Goal: Find contact information: Find contact information

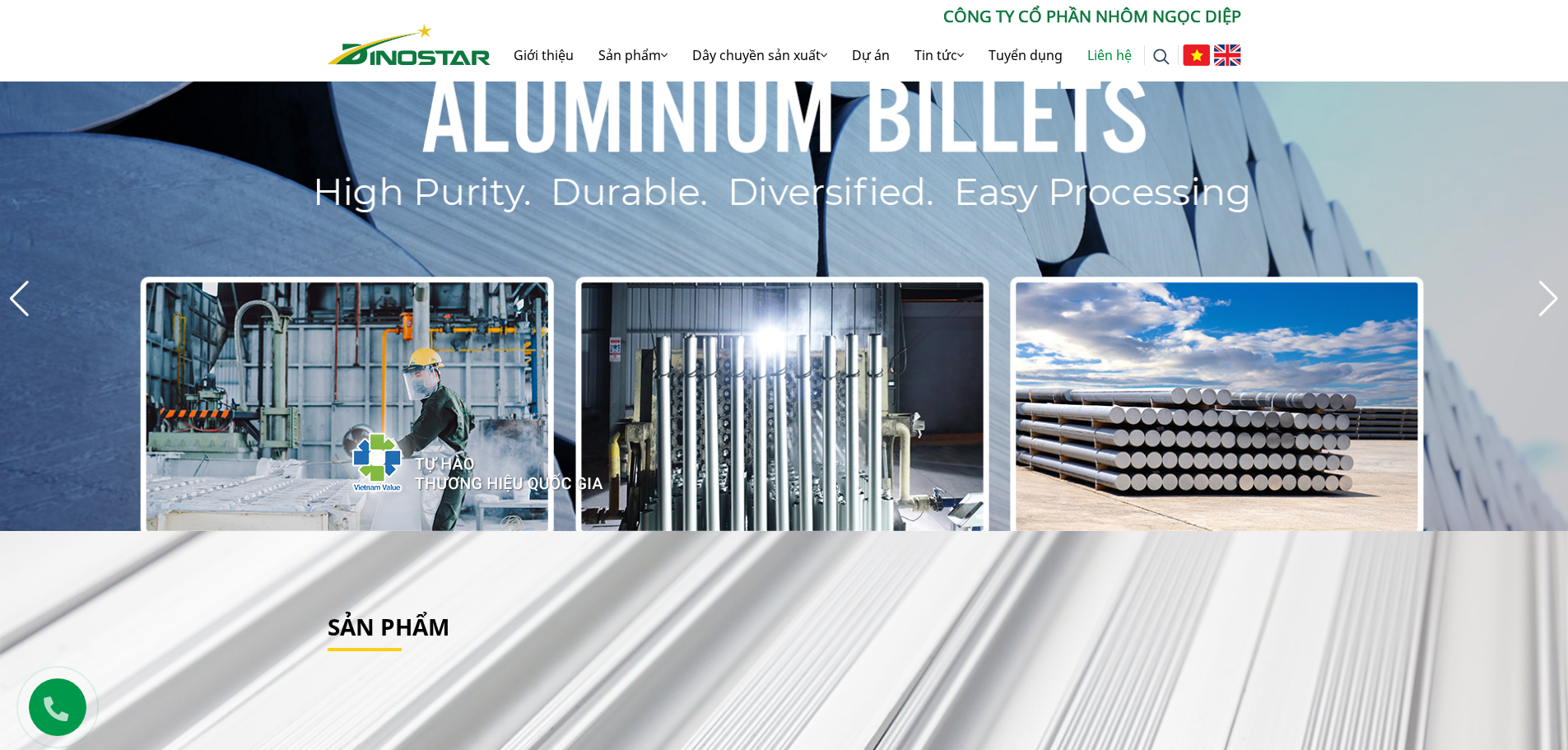
click at [1108, 57] on link "Liên hệ" at bounding box center [1110, 54] width 70 height 52
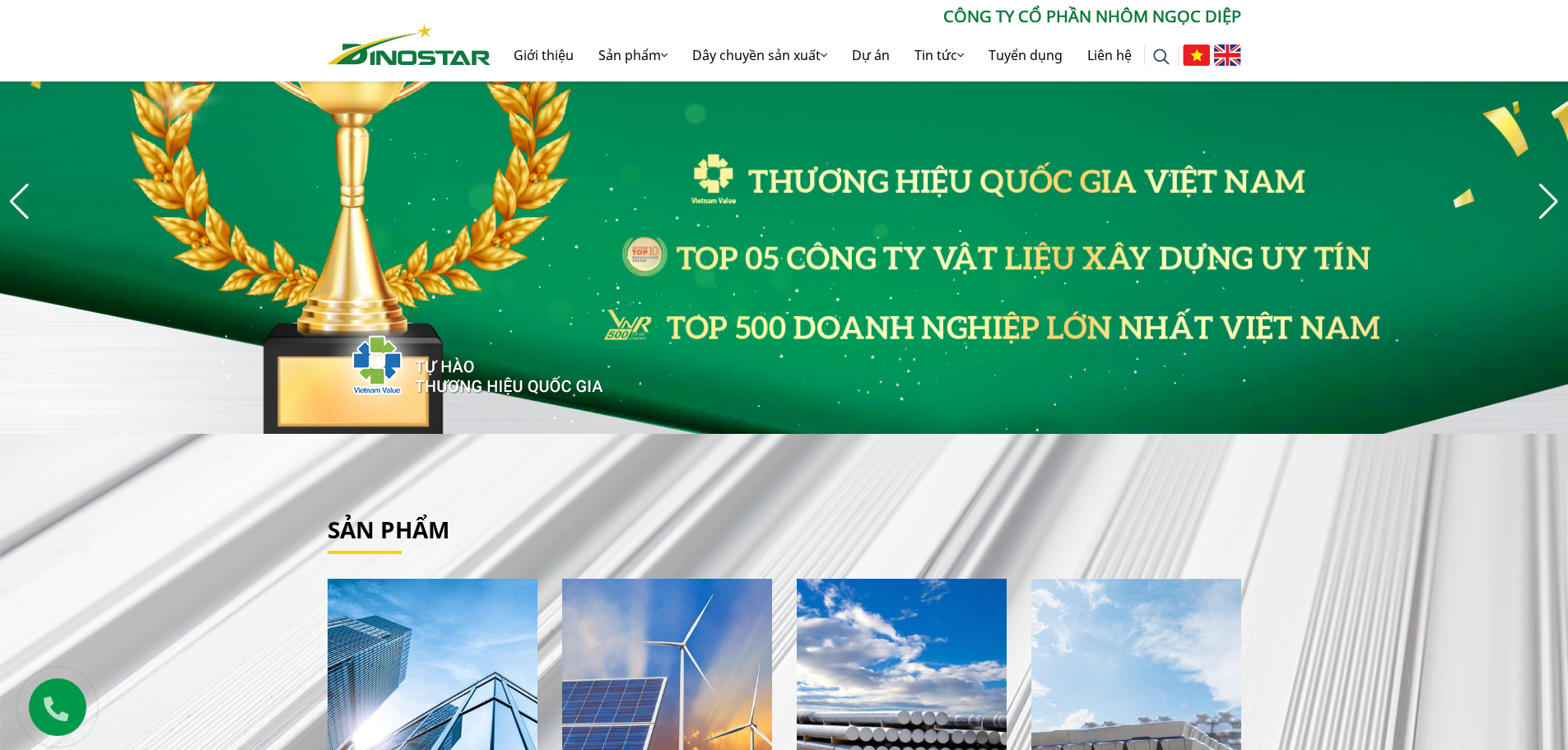
scroll to position [247, 0]
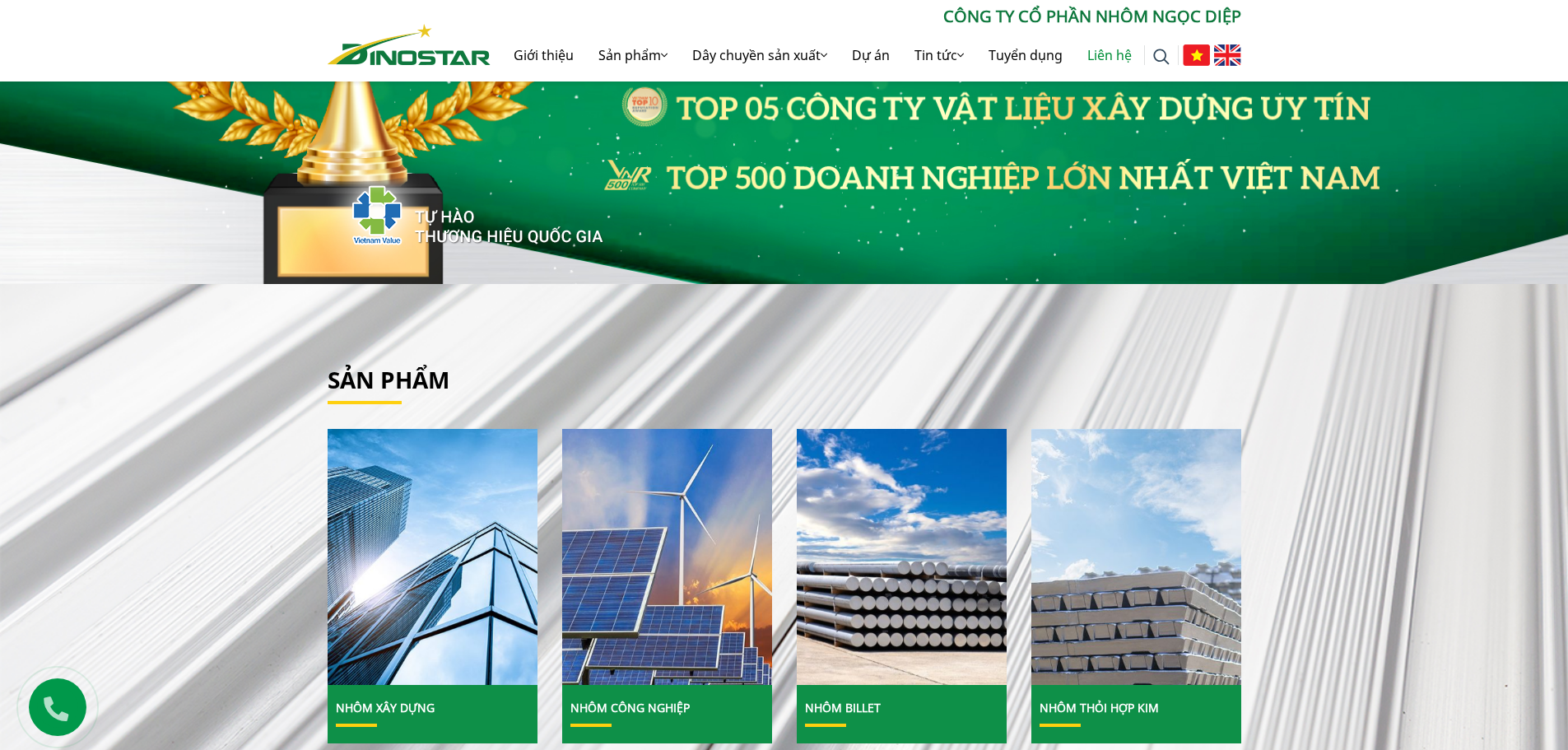
click at [1104, 56] on link "Liên hệ" at bounding box center [1110, 54] width 70 height 52
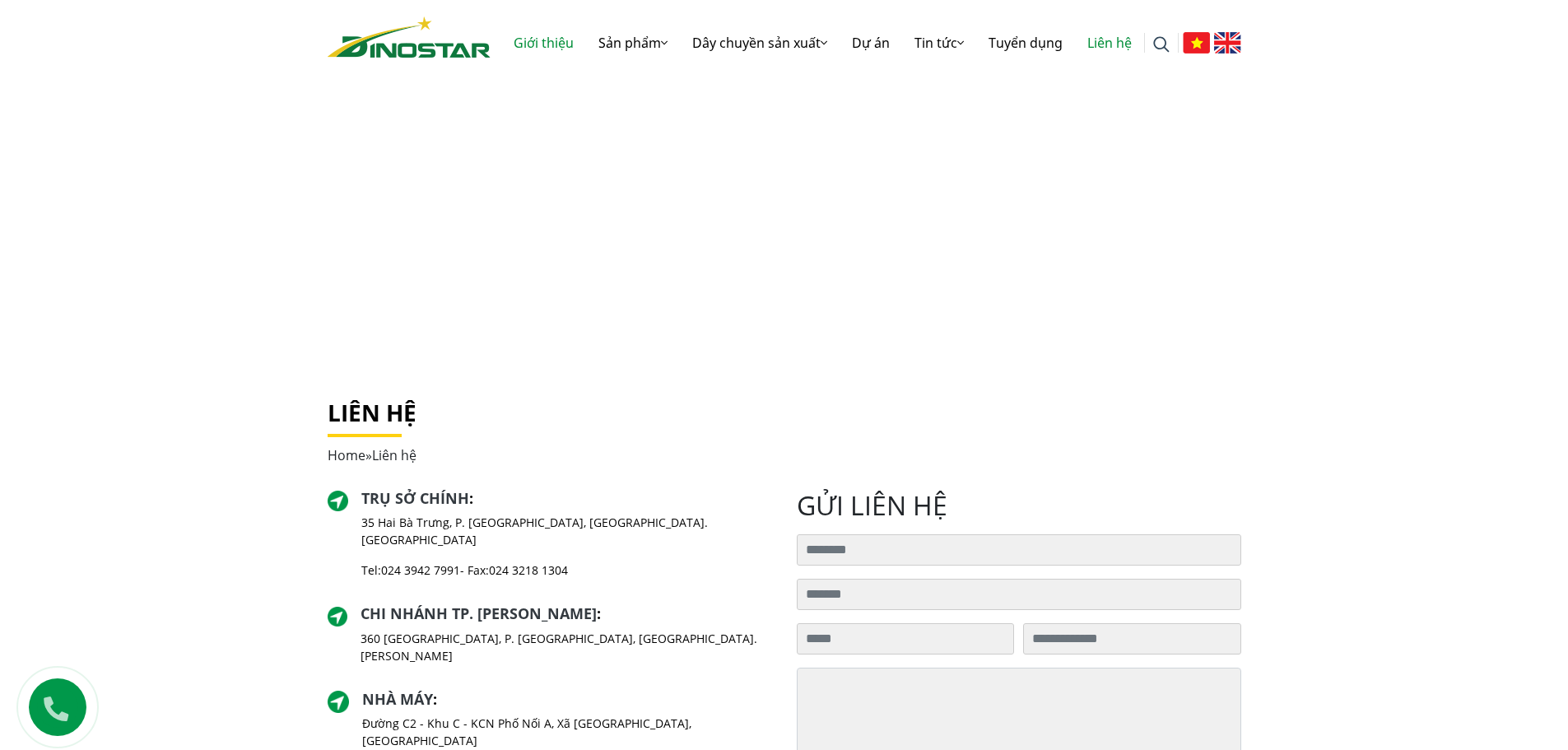
click at [522, 49] on link "Giới thiệu" at bounding box center [543, 42] width 85 height 52
click at [586, 45] on link "Sản phẩm" at bounding box center [633, 42] width 93 height 52
click at [535, 45] on link "Giới thiệu" at bounding box center [543, 42] width 85 height 52
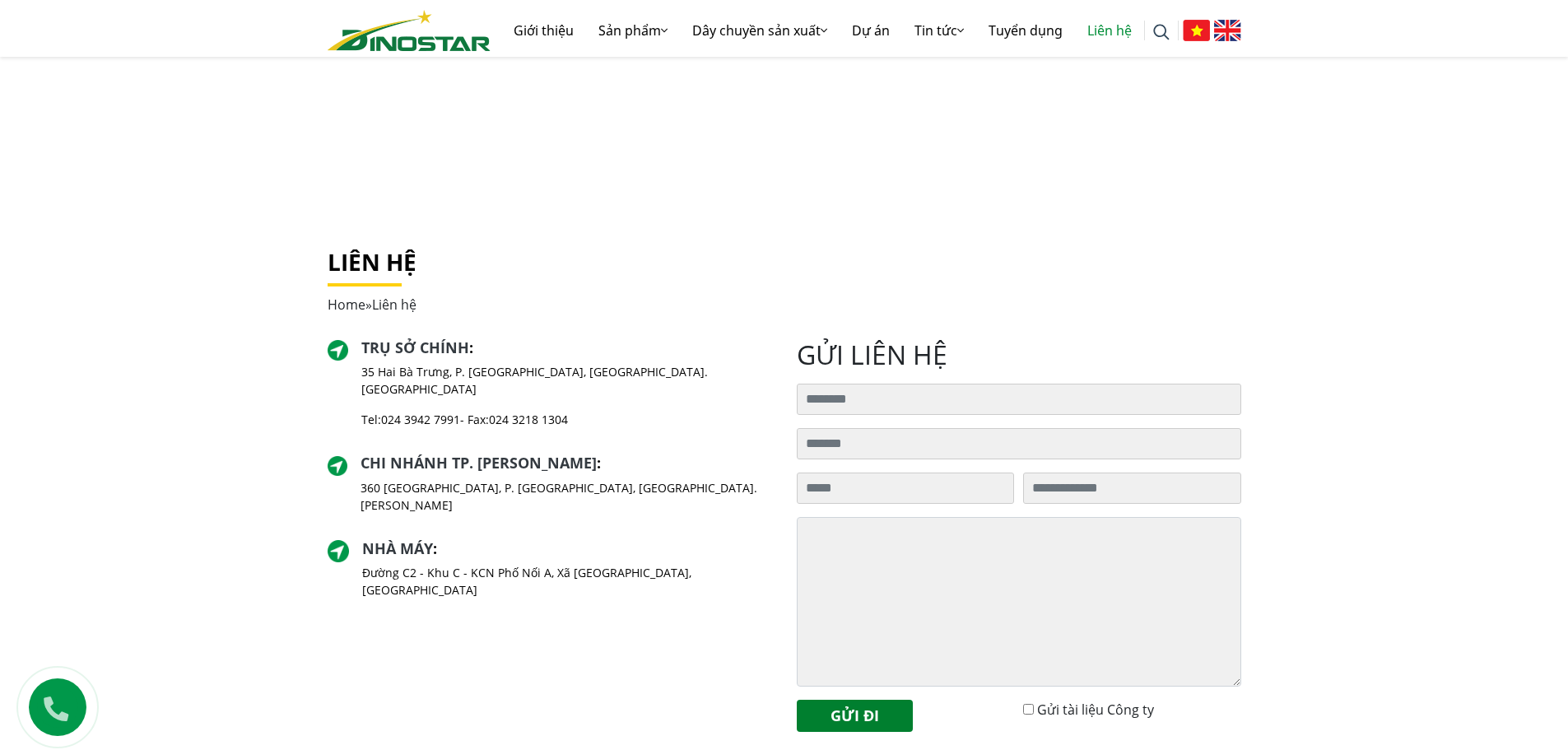
scroll to position [165, 0]
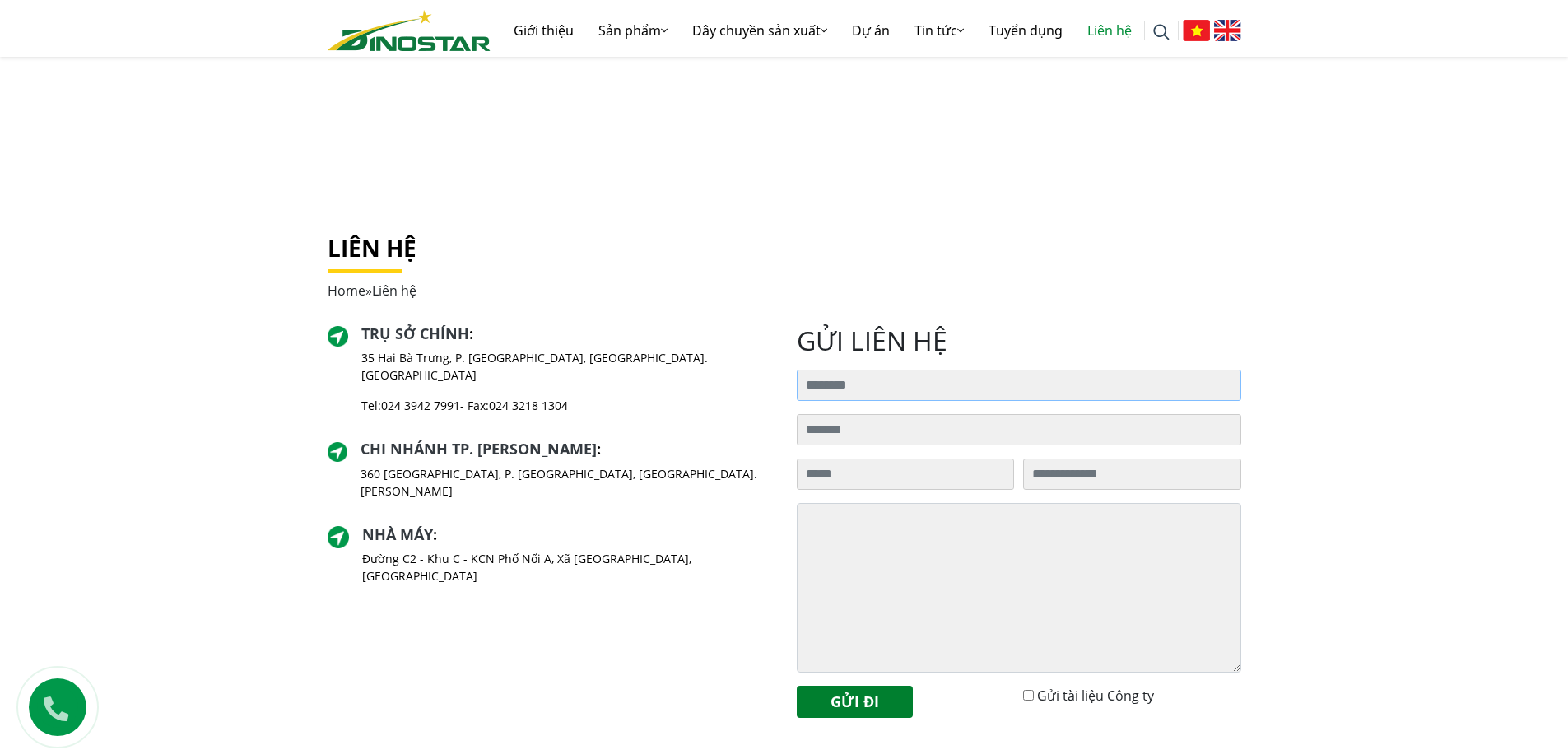
click at [945, 386] on input "Tìm kiếm cho:" at bounding box center [1019, 385] width 444 height 31
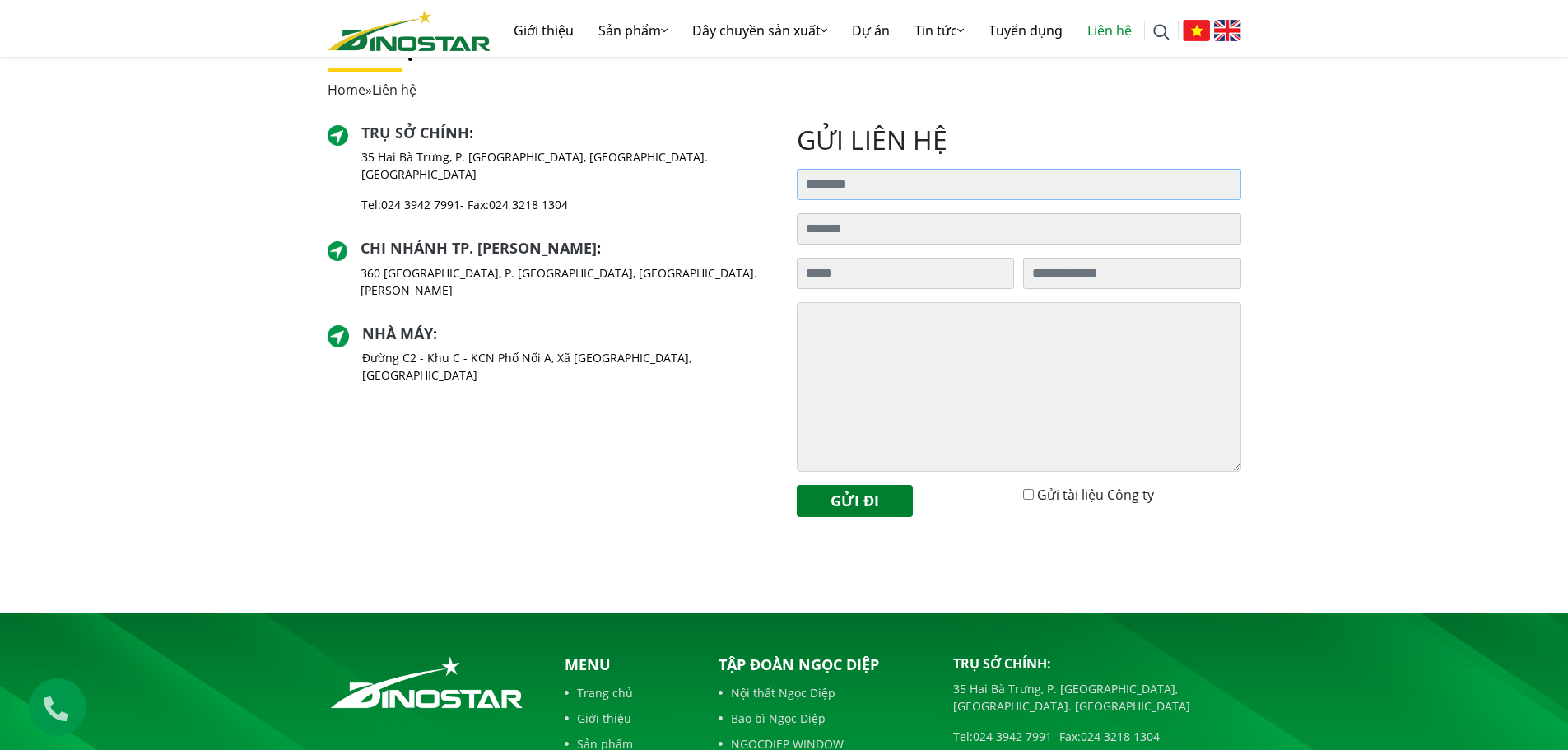
scroll to position [365, 0]
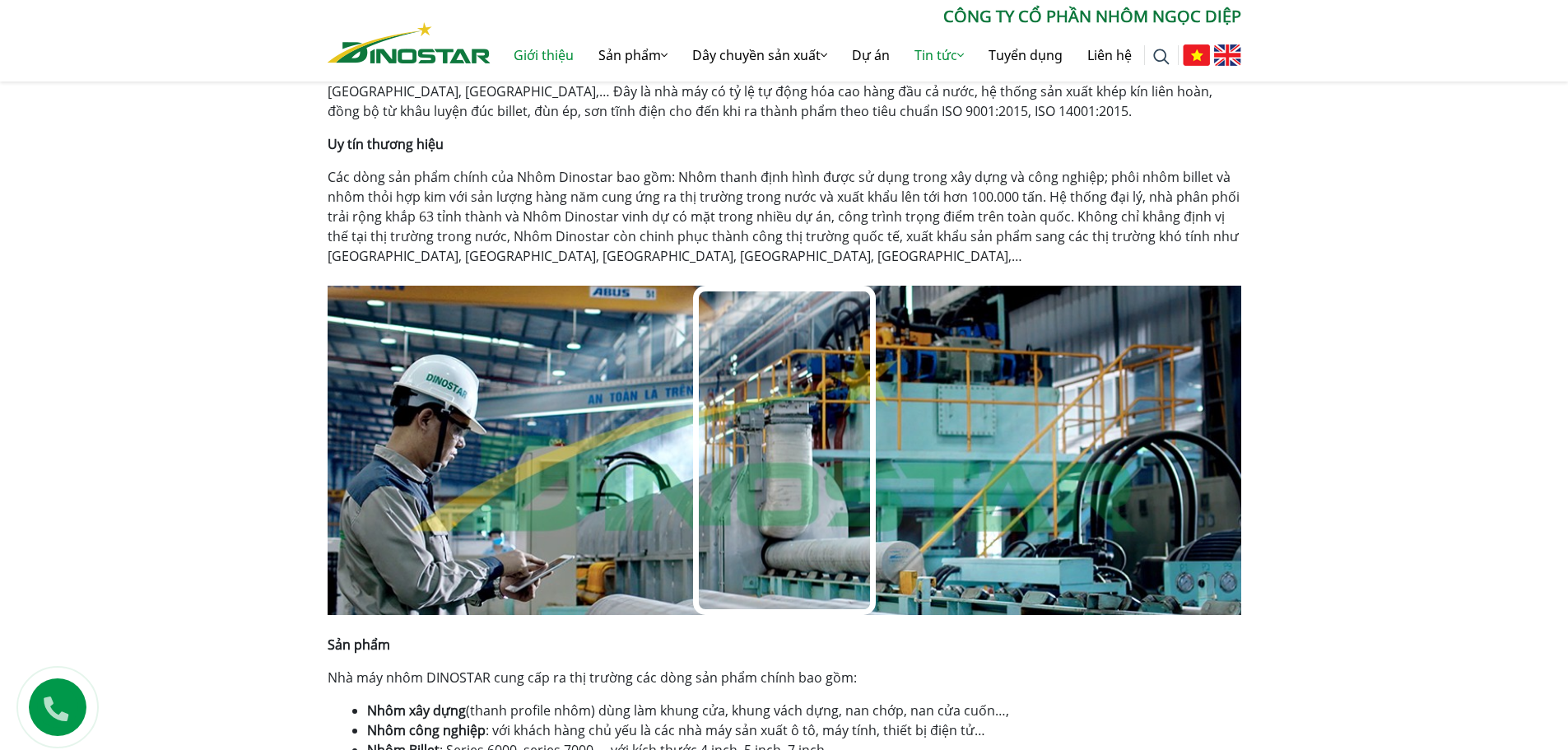
scroll to position [575, 0]
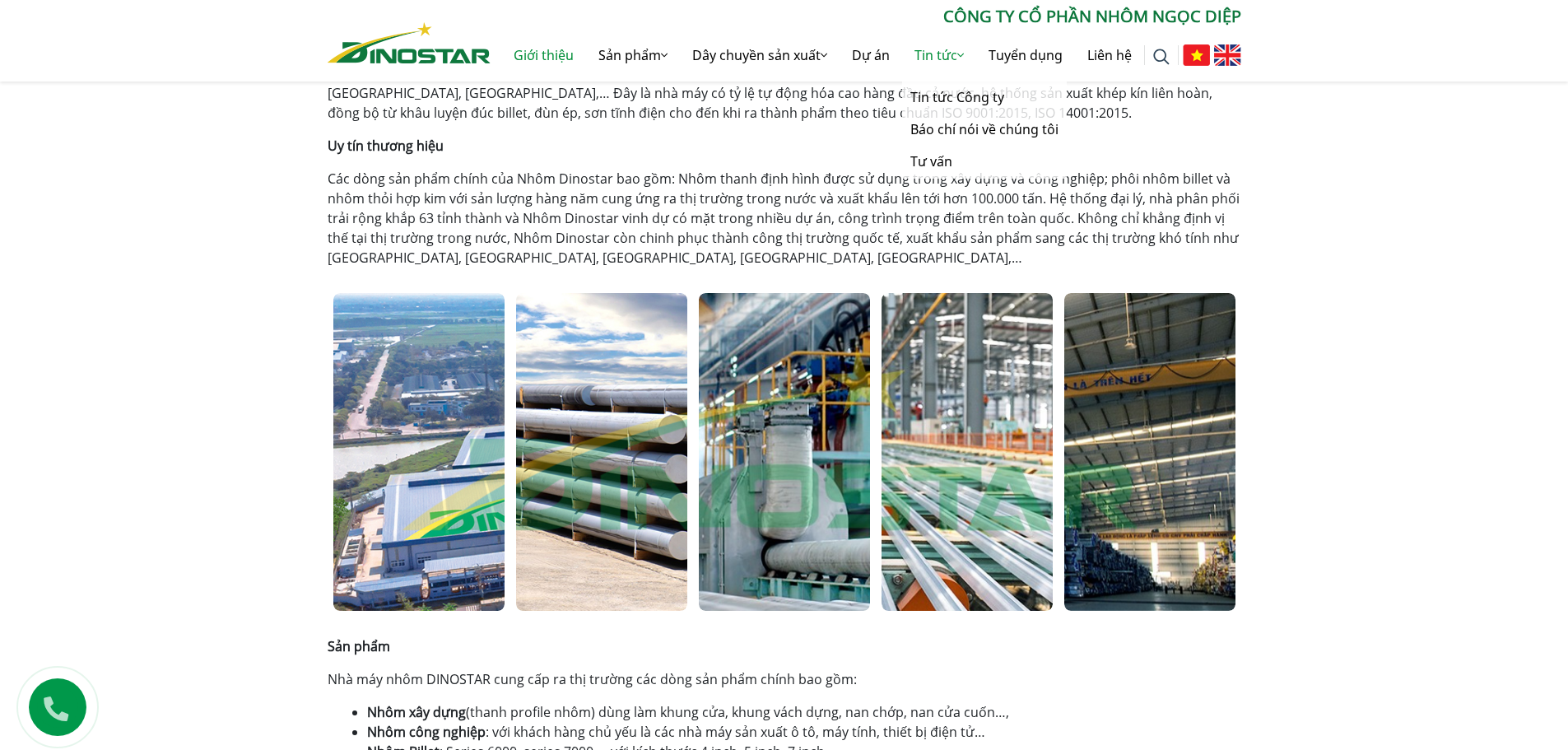
click at [902, 52] on link "Tin tức" at bounding box center [939, 54] width 74 height 52
click at [938, 51] on link "Tin tức" at bounding box center [939, 54] width 74 height 52
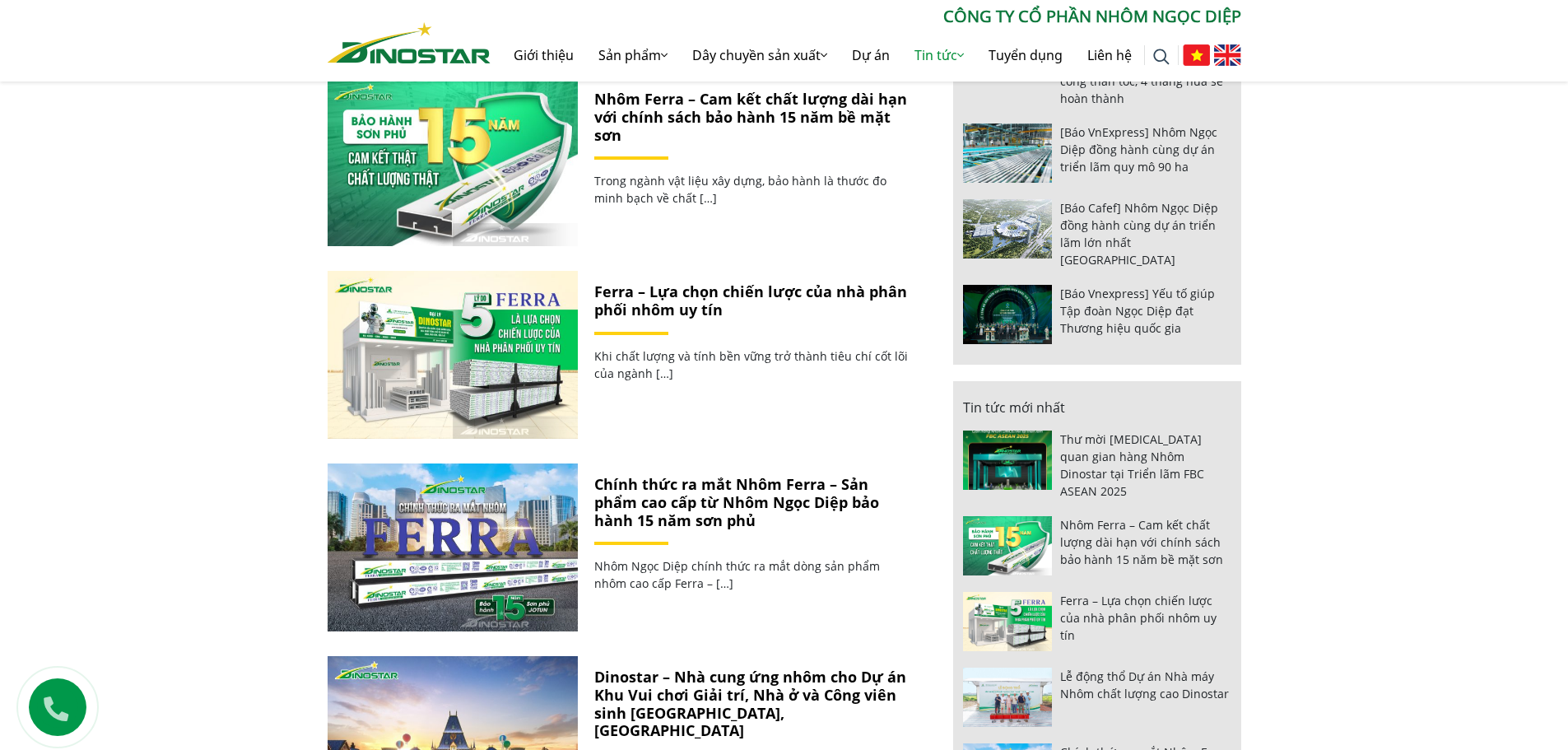
scroll to position [987, 0]
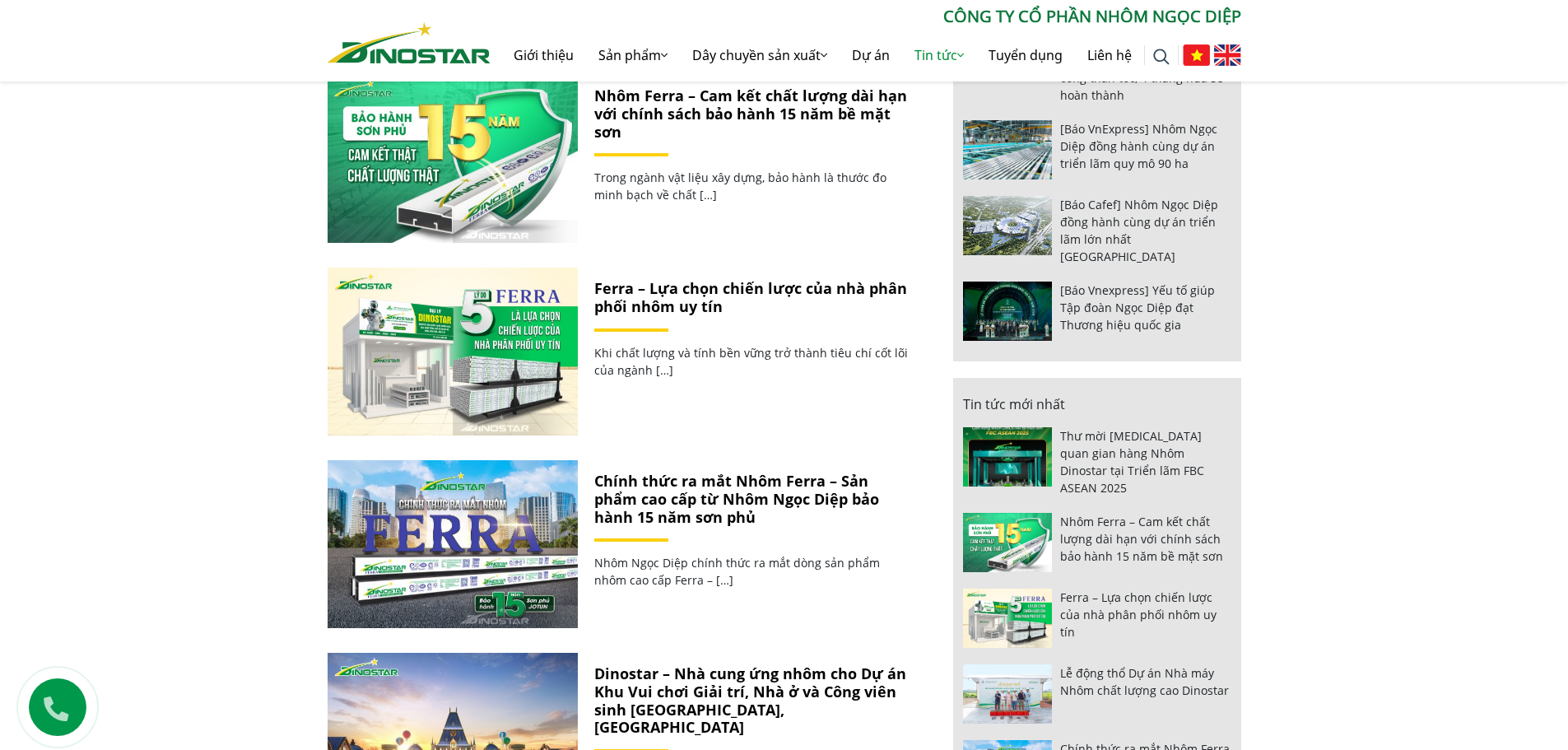
click at [667, 301] on link "Ferra – Lựa chọn chiến lược của nhà phân phối nhôm uy tín" at bounding box center [751, 297] width 313 height 38
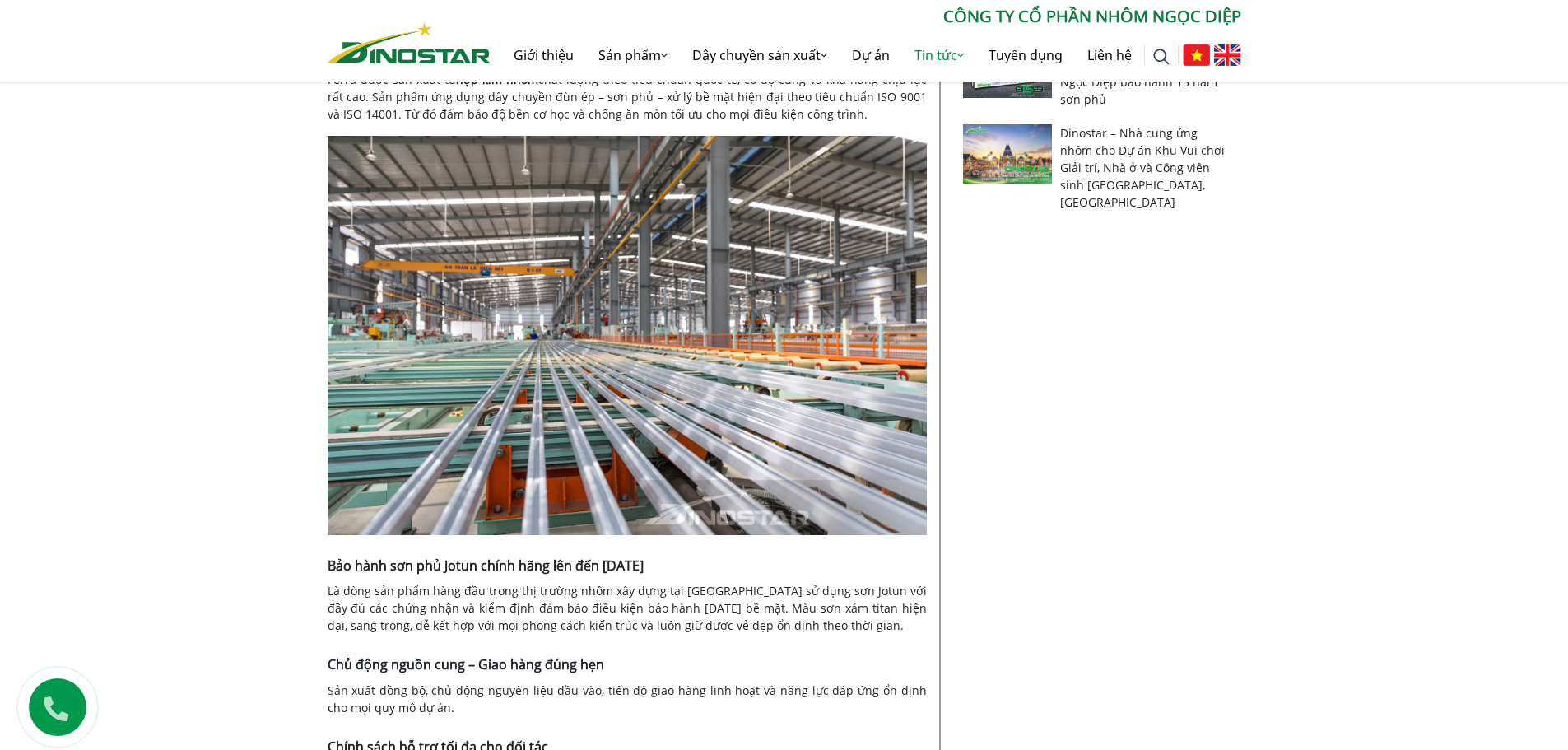
scroll to position [1070, 0]
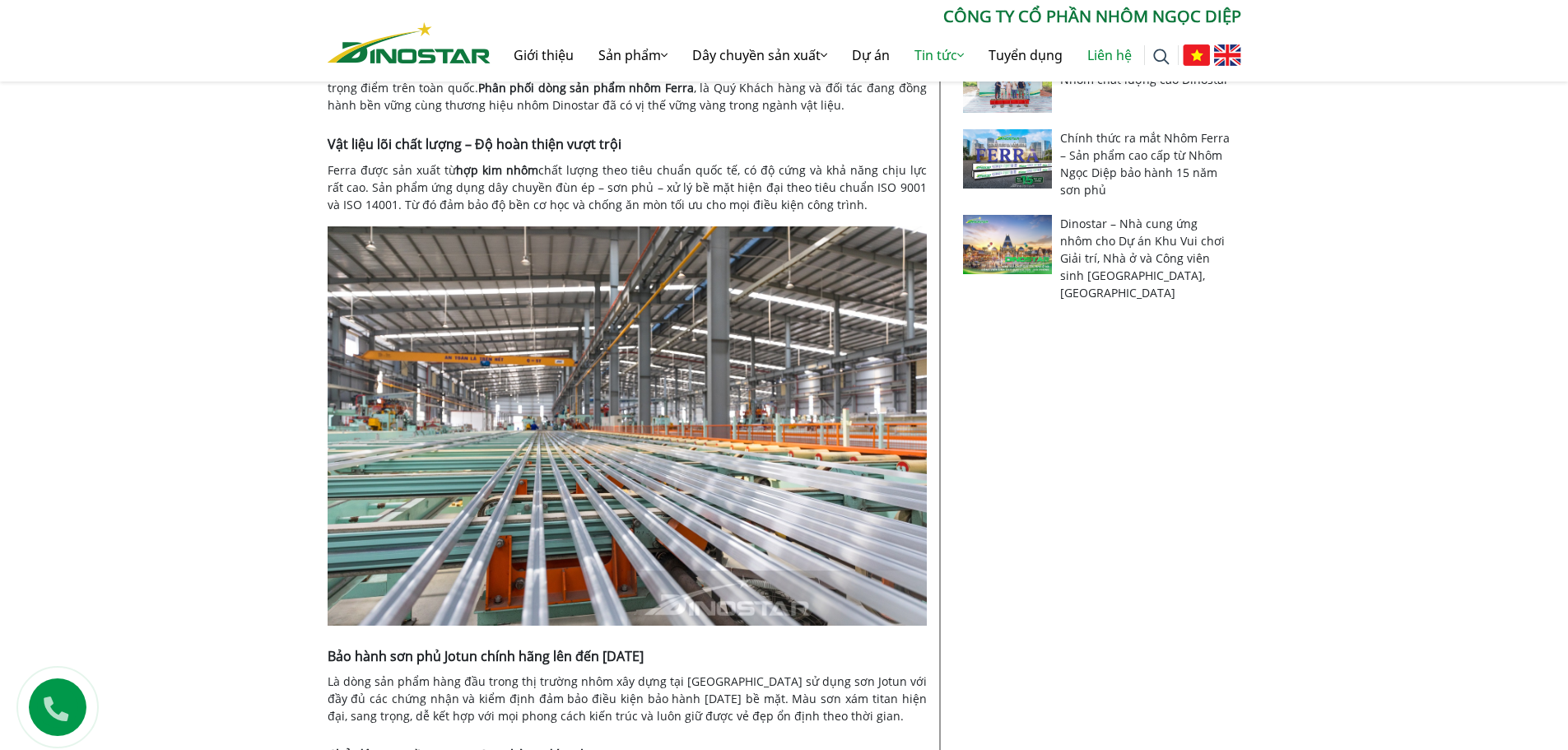
click at [1090, 50] on link "Liên hệ" at bounding box center [1110, 54] width 70 height 52
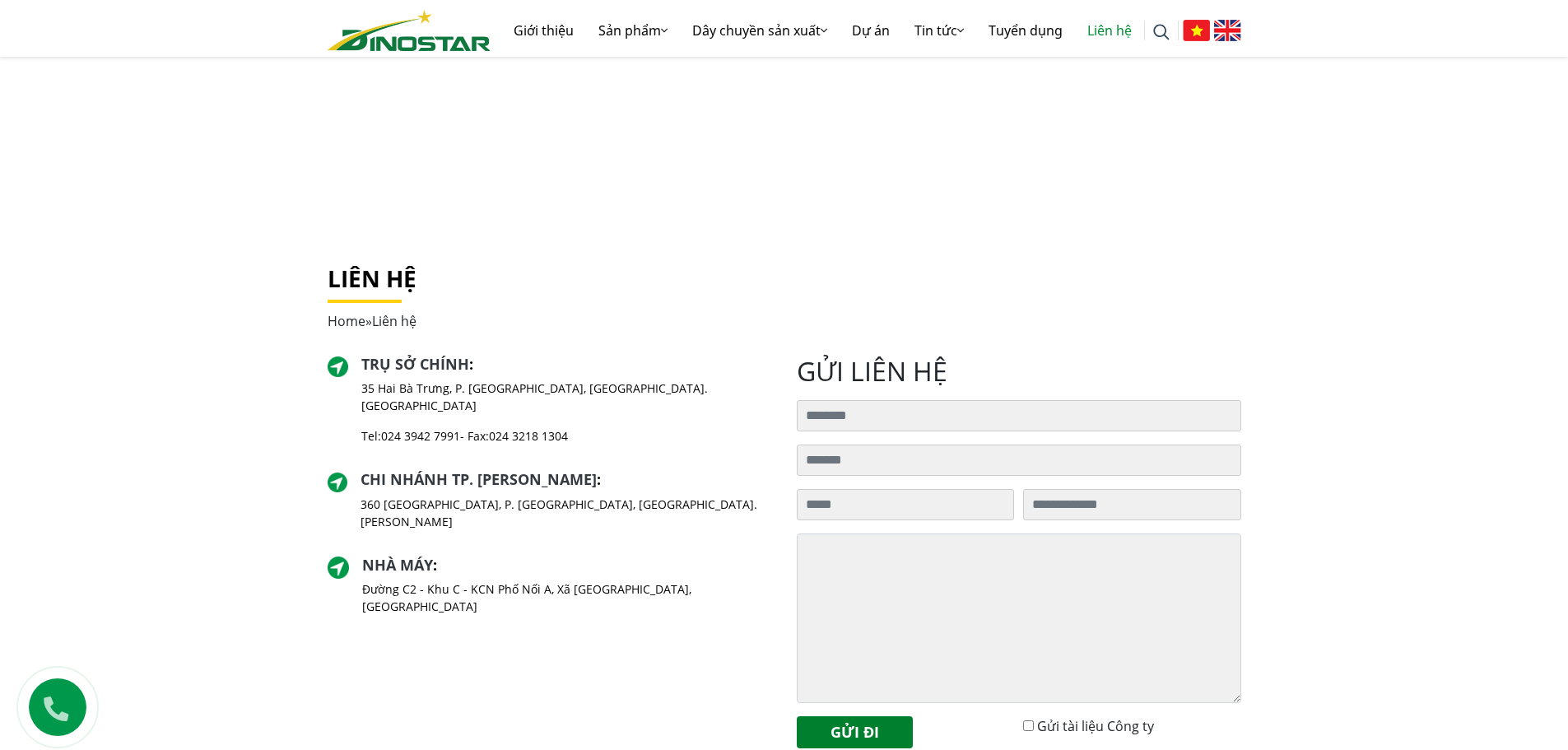
scroll to position [165, 0]
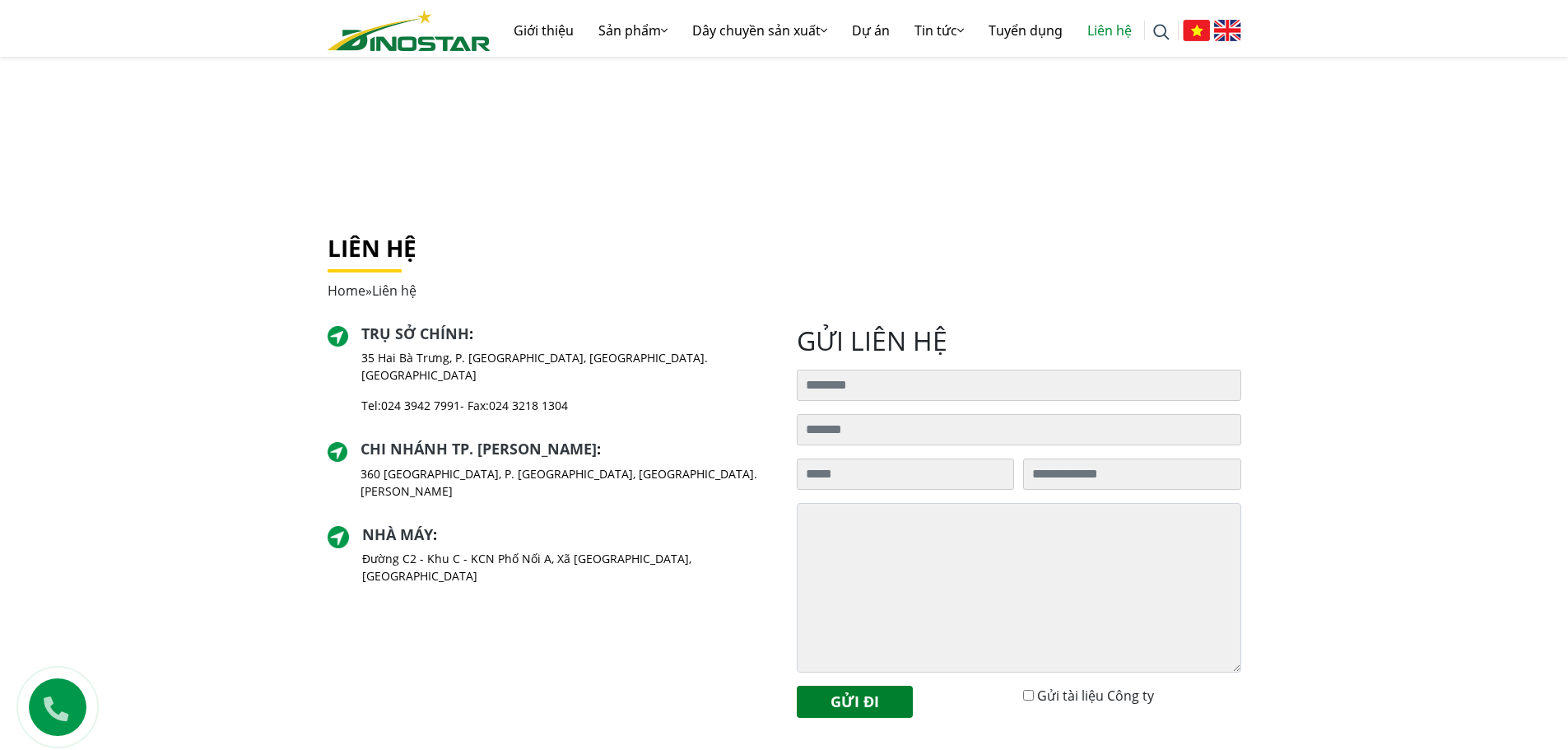
click at [456, 397] on link "024 3942 7991" at bounding box center [420, 405] width 79 height 15
click at [420, 397] on link "024 3942 7991" at bounding box center [420, 405] width 79 height 15
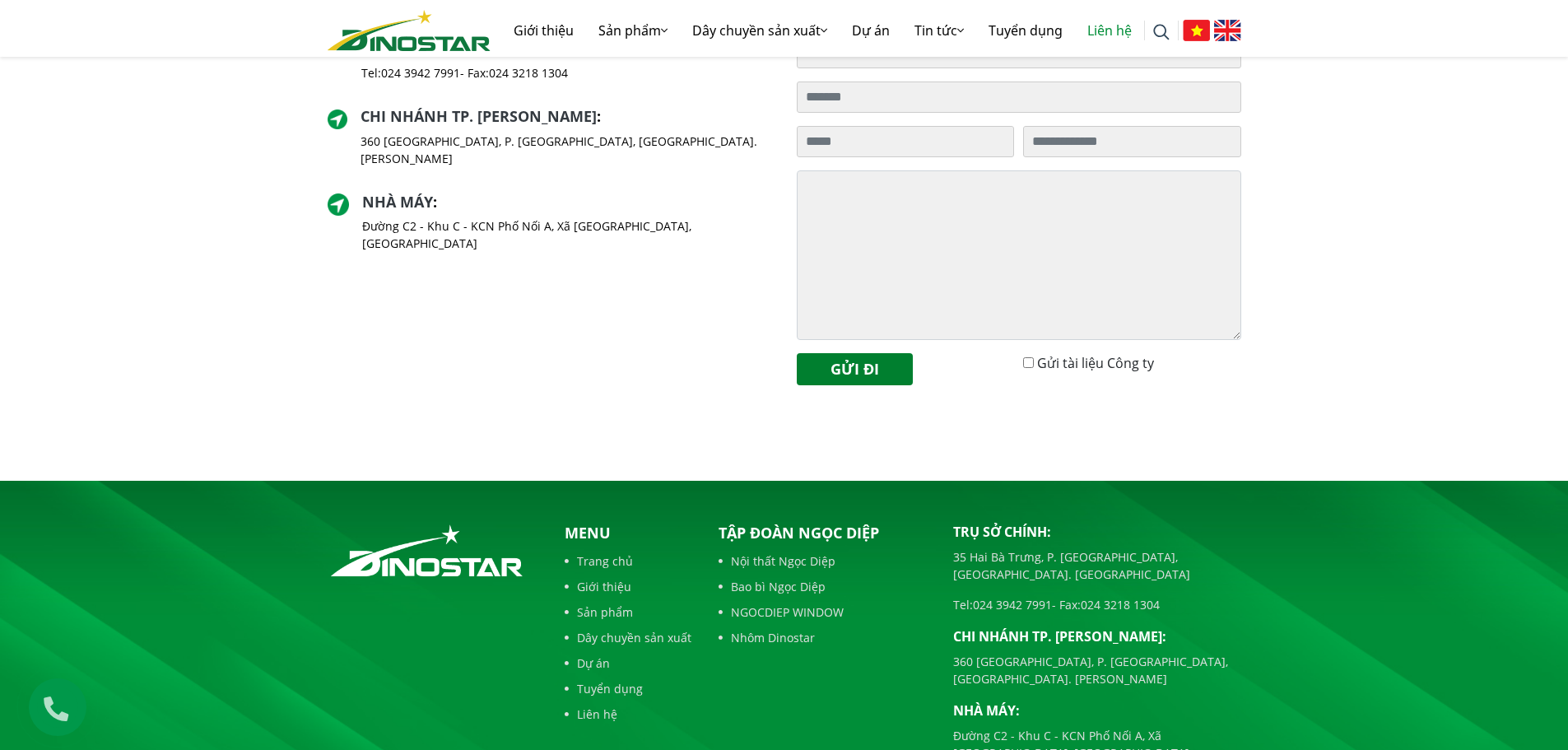
scroll to position [365, 0]
